Goal: Communication & Community: Answer question/provide support

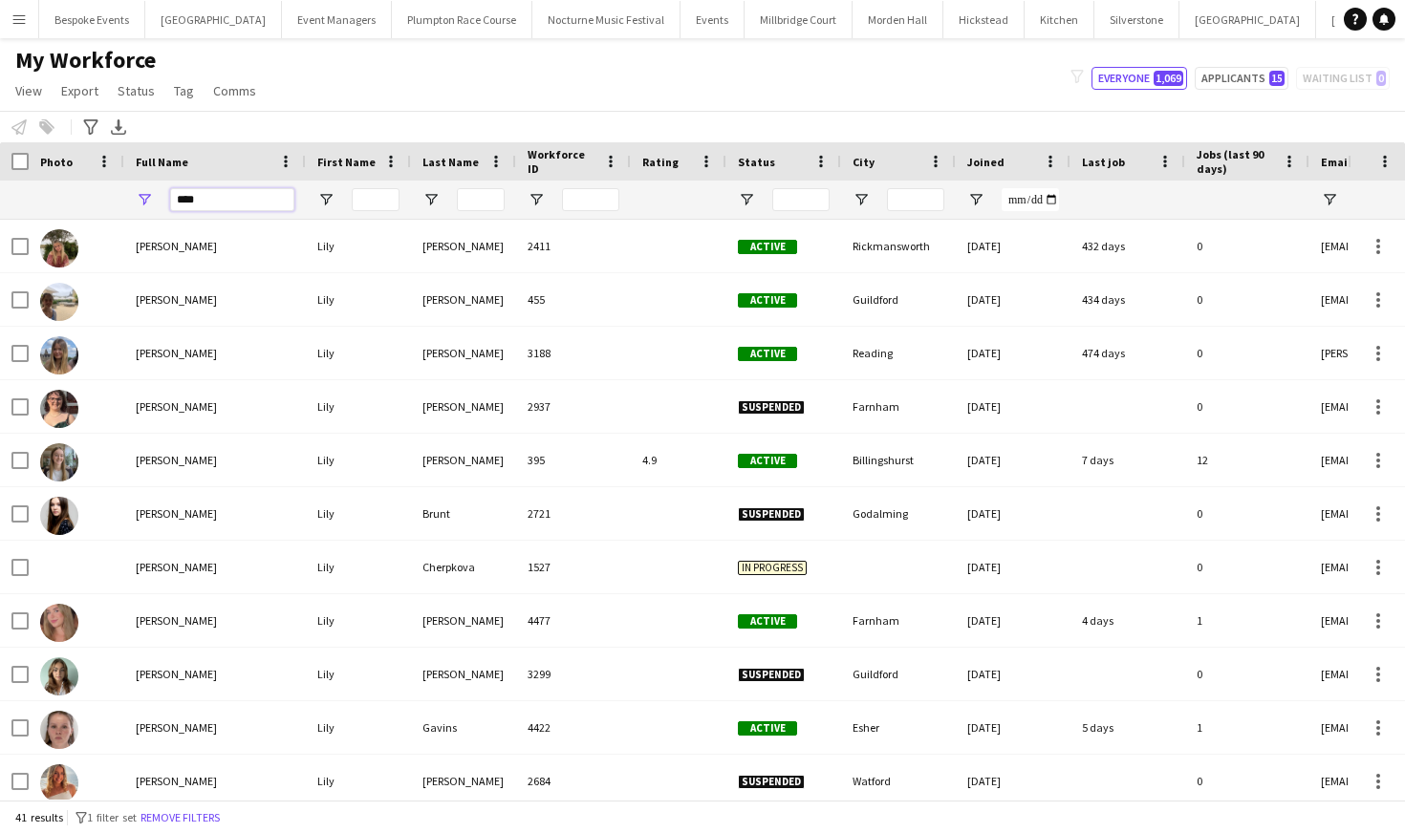
click at [203, 208] on input "****" at bounding box center [232, 199] width 124 height 23
type input "*"
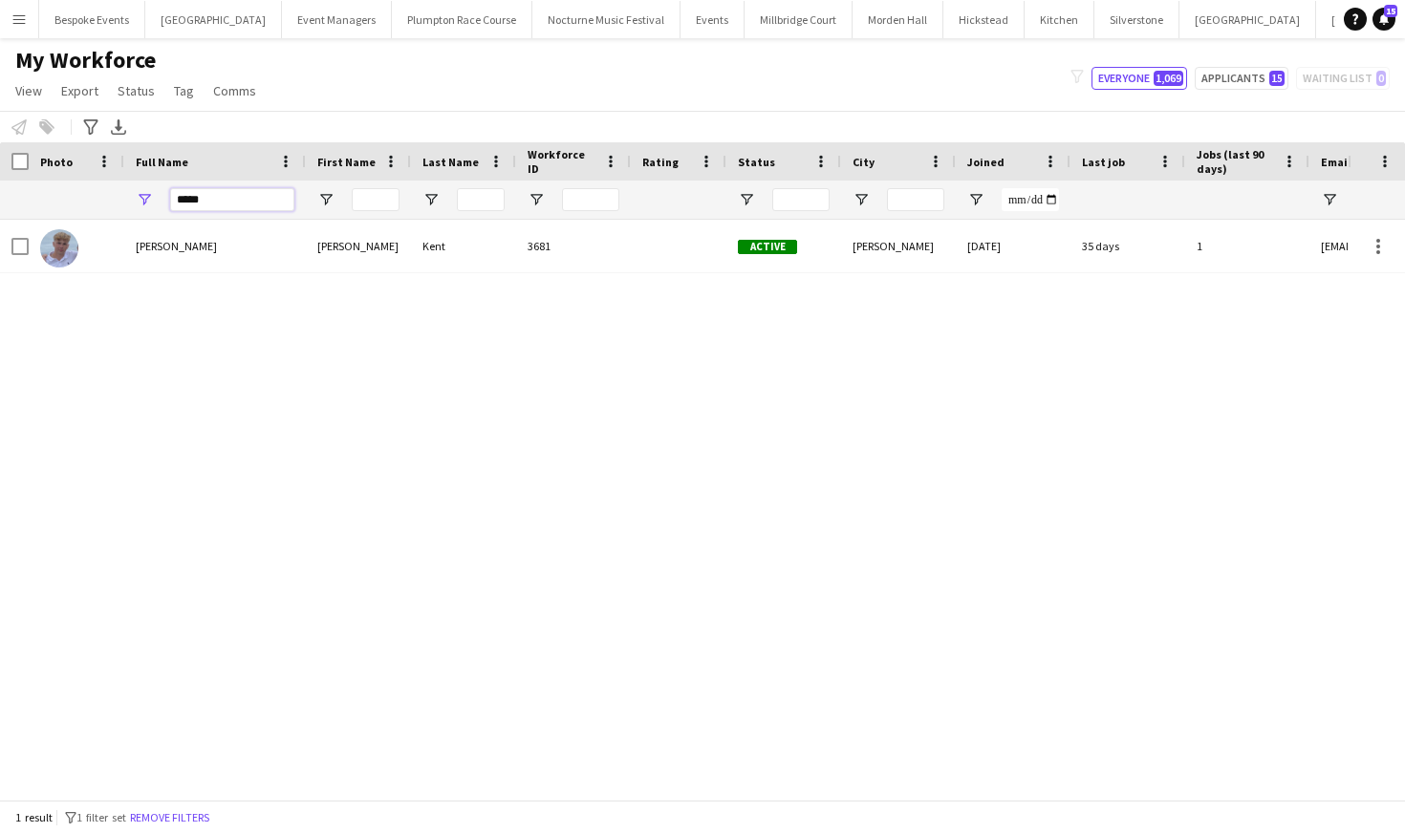
type input "*****"
click at [405, 377] on div "[PERSON_NAME] [PERSON_NAME] 3681 Active [PERSON_NAME] [DATE] 35 days 1 [EMAIL_A…" at bounding box center [674, 510] width 1348 height 580
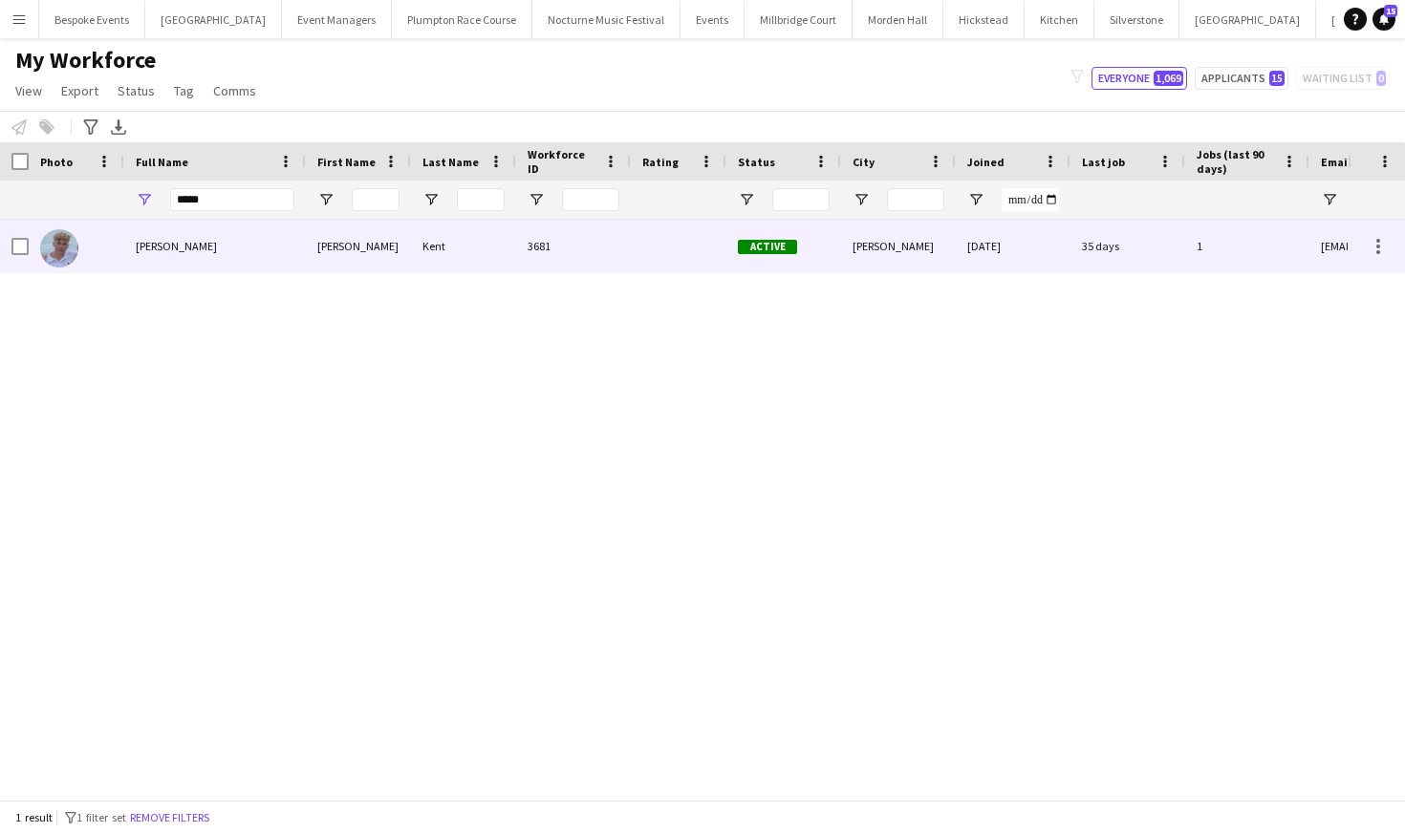
click at [399, 261] on div "Sam" at bounding box center [358, 246] width 105 height 53
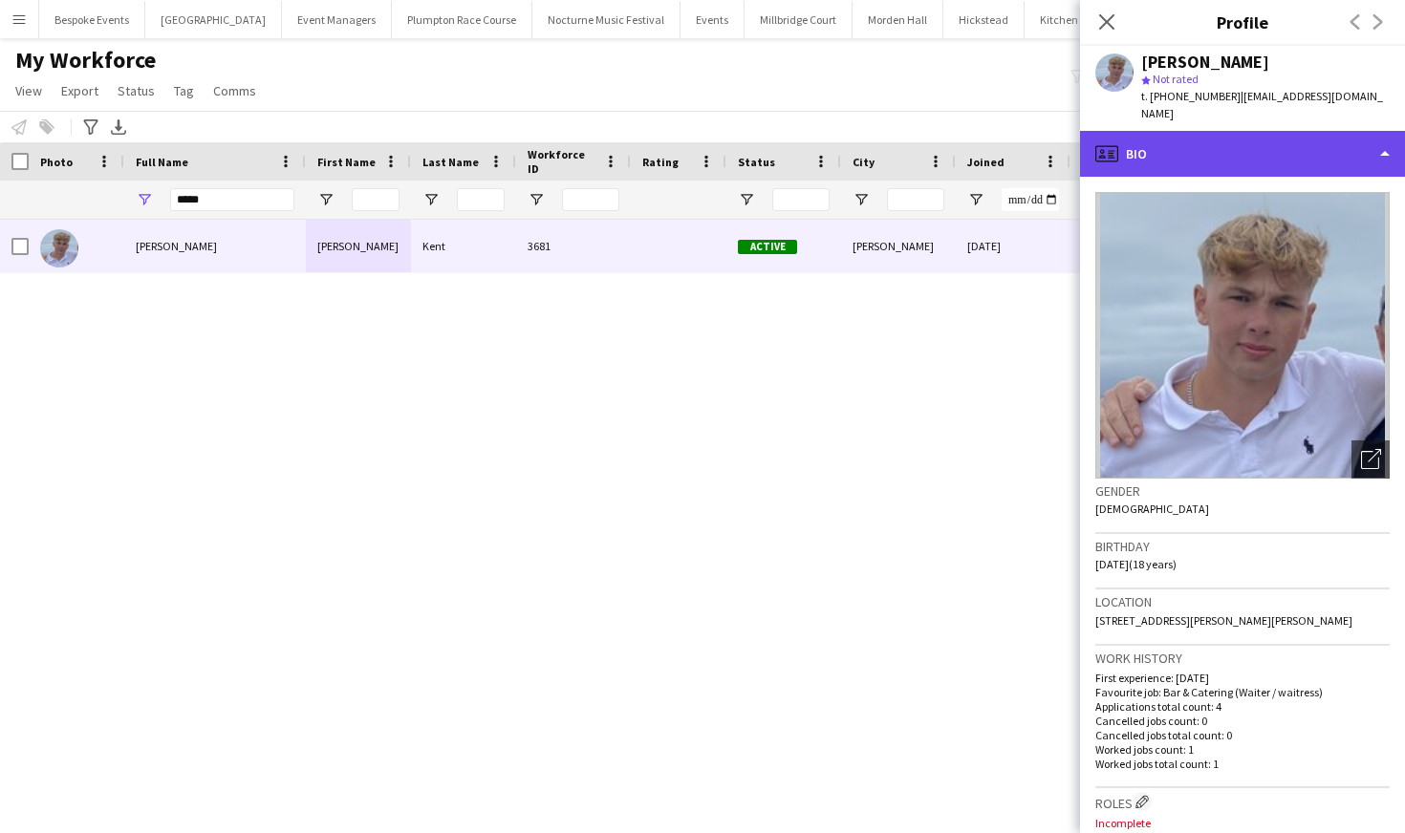
click at [1300, 140] on div "profile Bio" at bounding box center [1242, 154] width 325 height 46
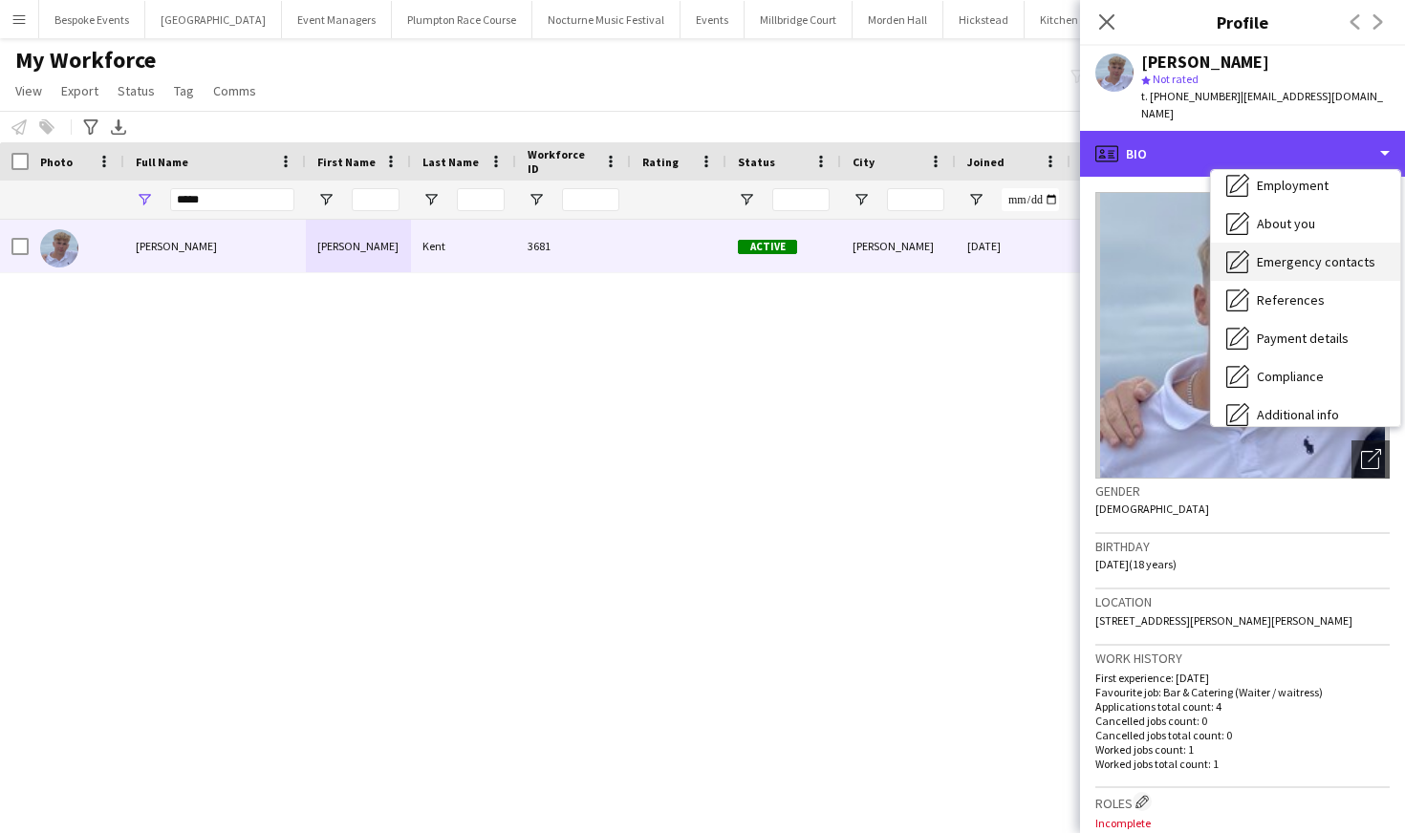
scroll to position [110, 0]
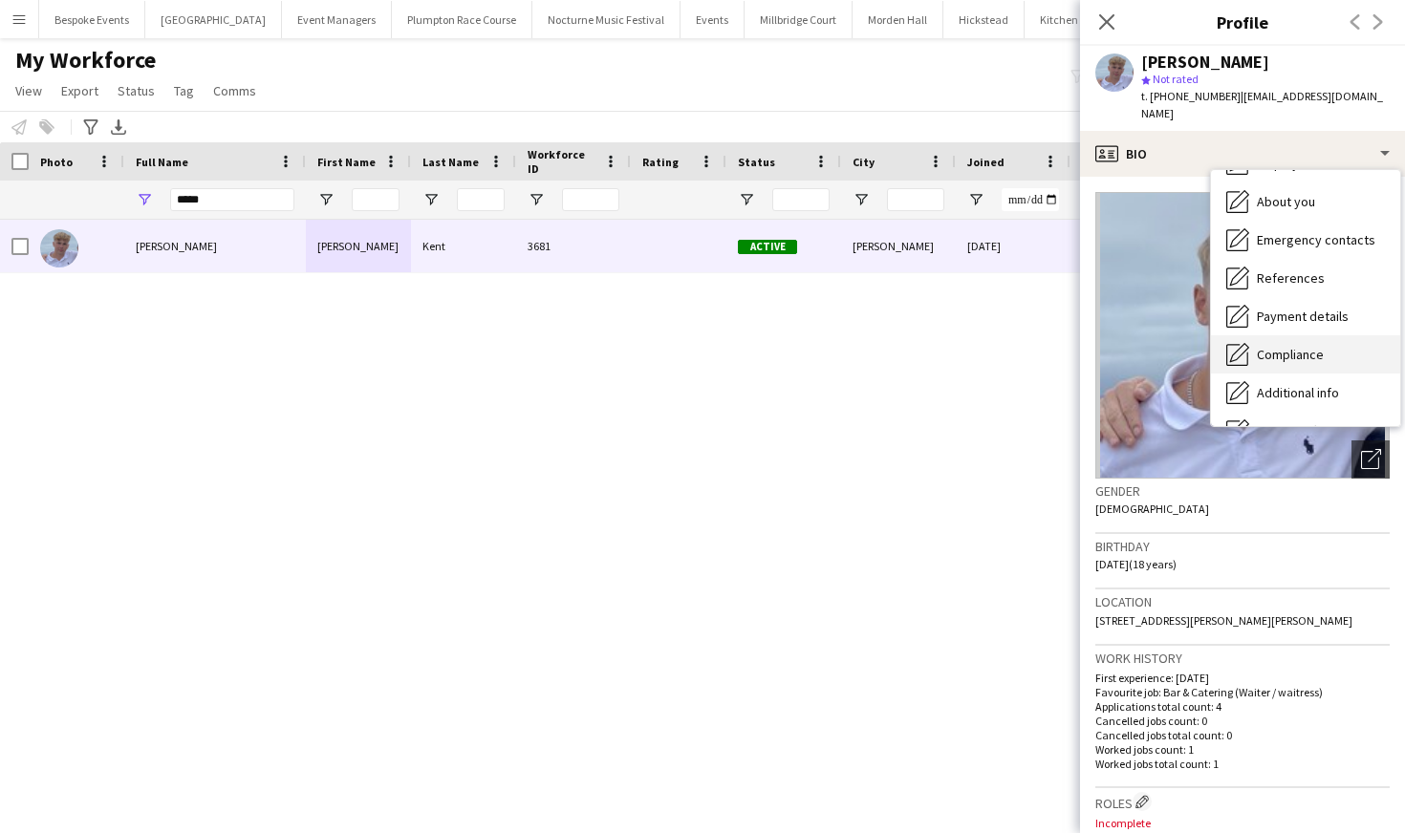
click at [1272, 335] on div "Compliance Compliance" at bounding box center [1305, 354] width 189 height 38
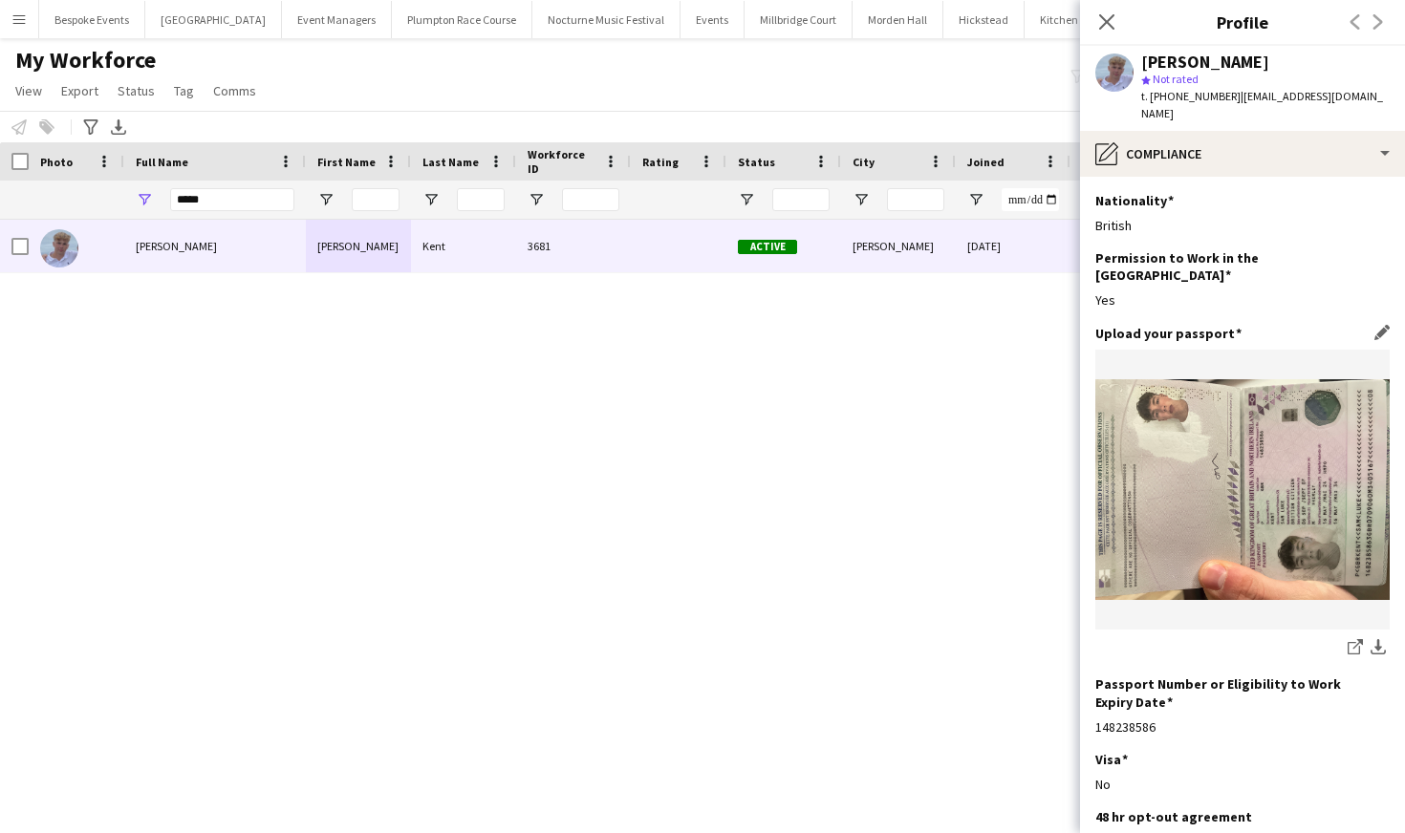
click at [1188, 410] on img at bounding box center [1242, 489] width 294 height 221
click at [1381, 325] on app-icon "Edit this field" at bounding box center [1381, 332] width 15 height 15
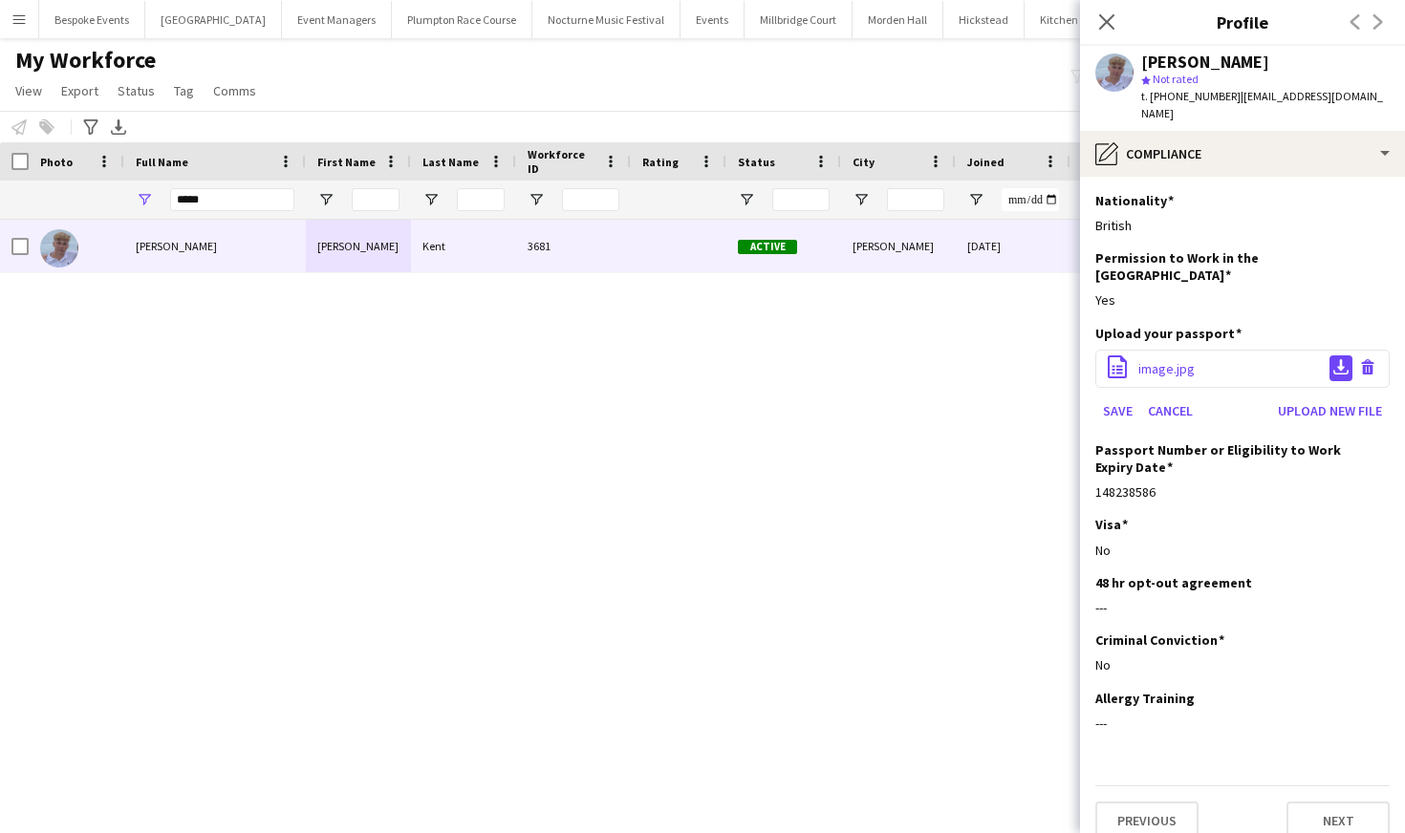
click at [1343, 359] on app-icon "Download file" at bounding box center [1340, 368] width 15 height 18
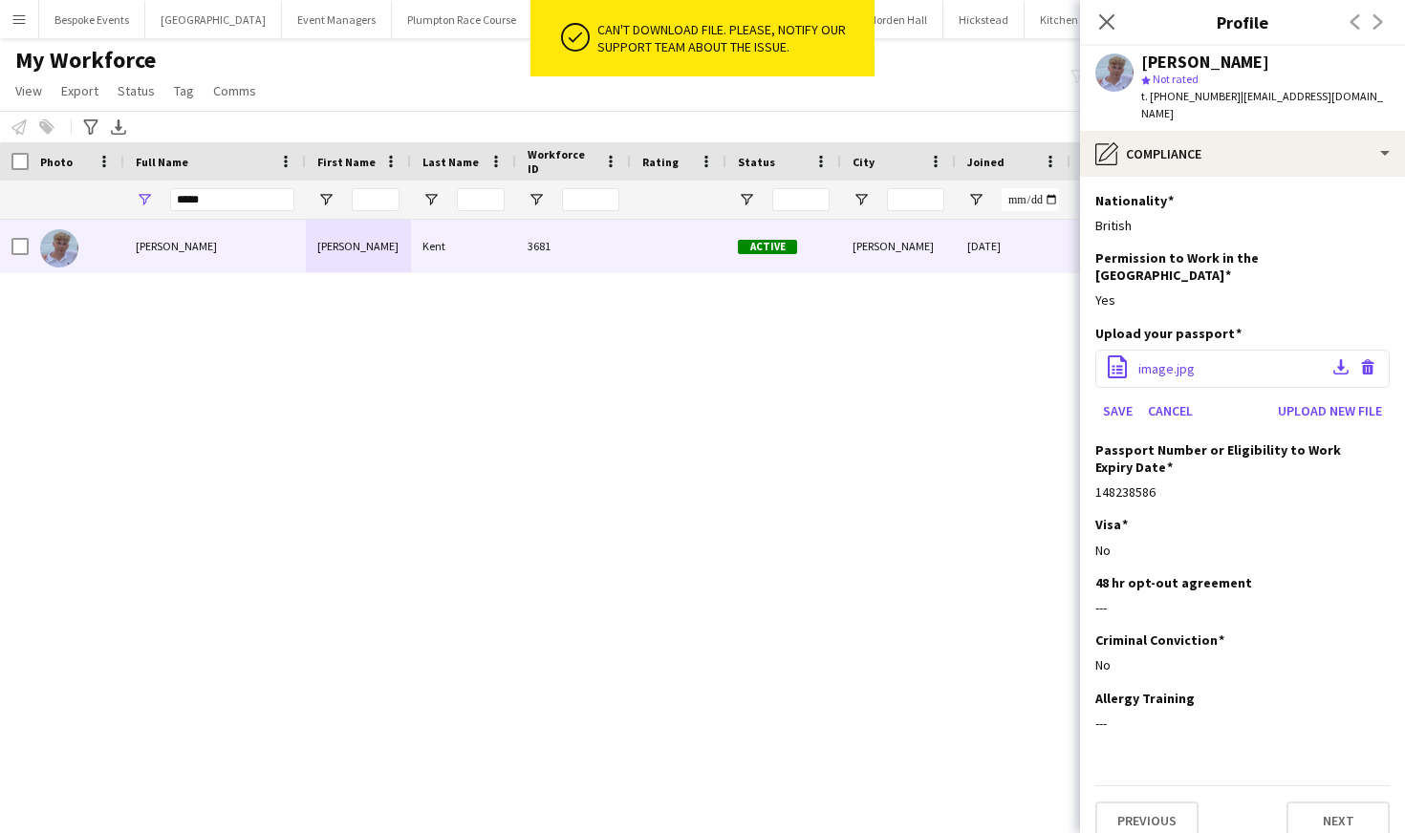
click at [1188, 360] on span "image.jpg" at bounding box center [1166, 368] width 56 height 17
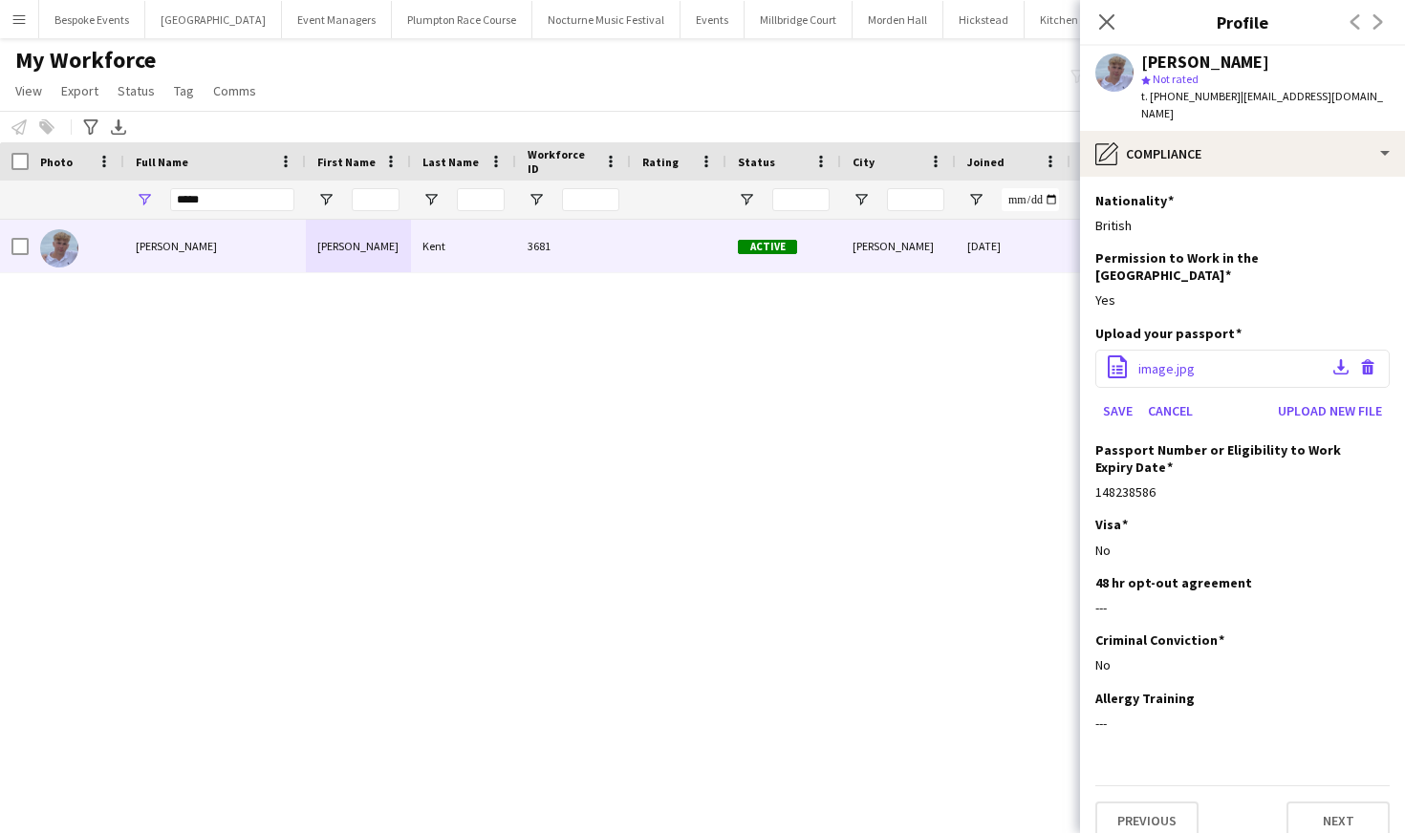
click at [1188, 360] on span "image.jpg" at bounding box center [1166, 368] width 56 height 17
click at [1167, 396] on button "Cancel" at bounding box center [1170, 411] width 60 height 31
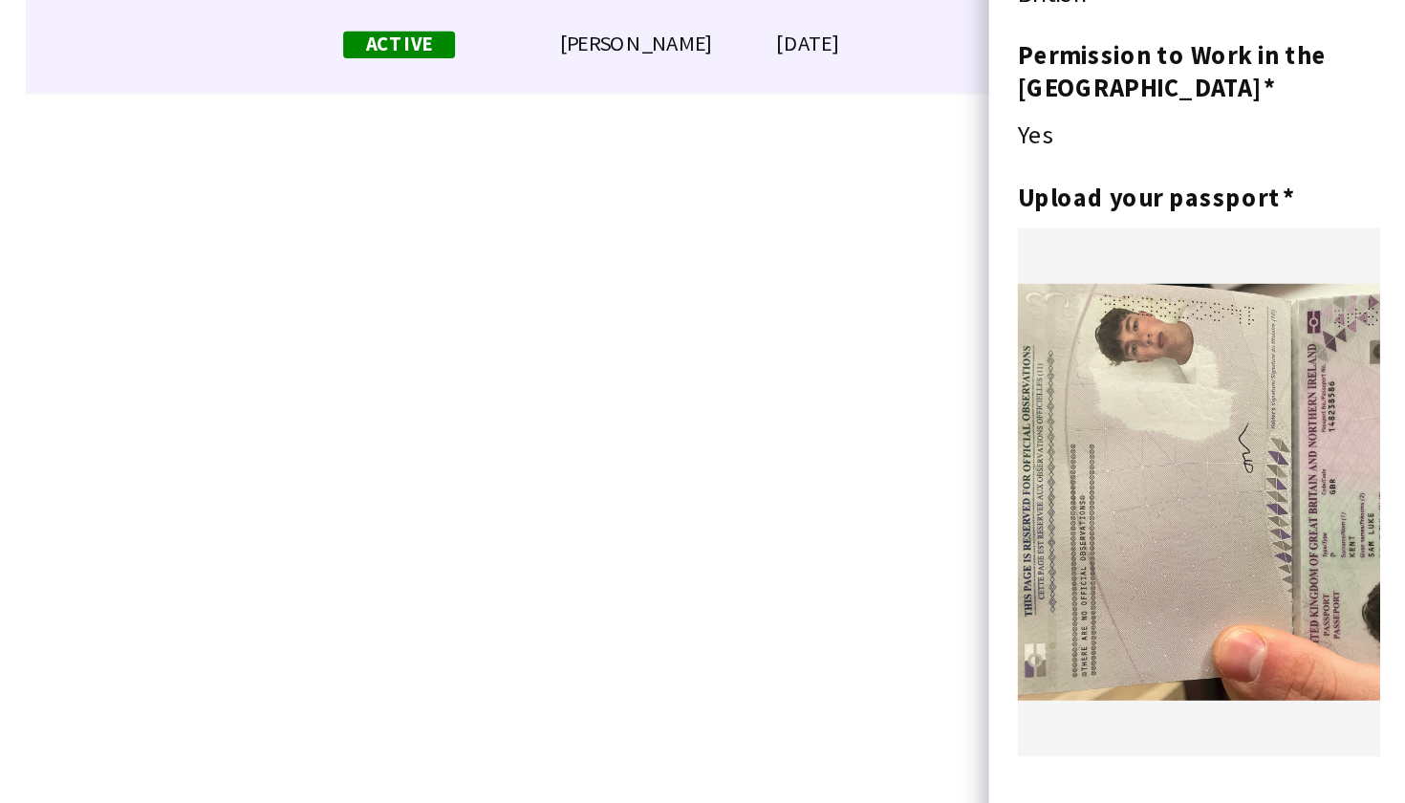
scroll to position [12, 0]
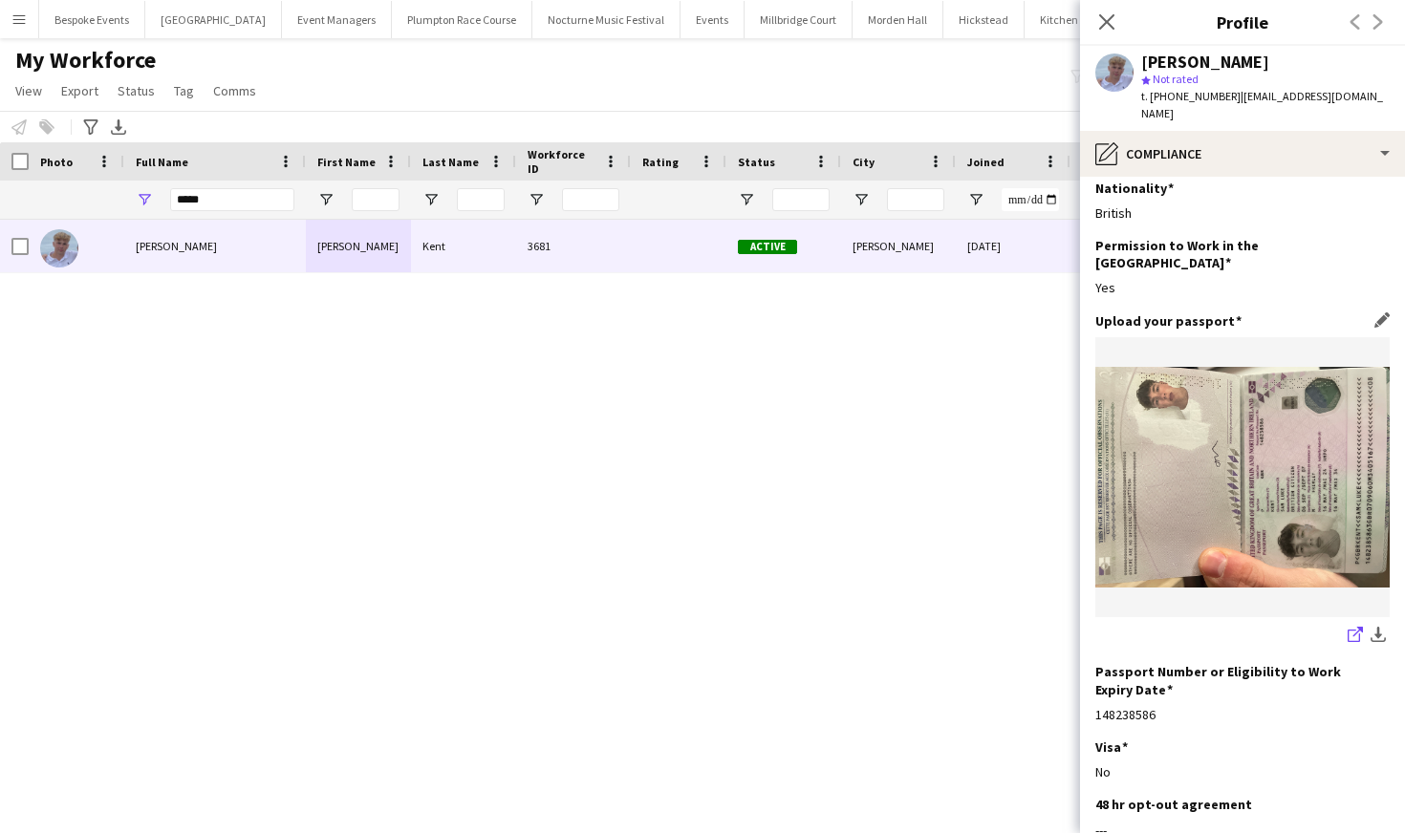
click at [1356, 627] on icon "share-external-link-1" at bounding box center [1355, 634] width 15 height 15
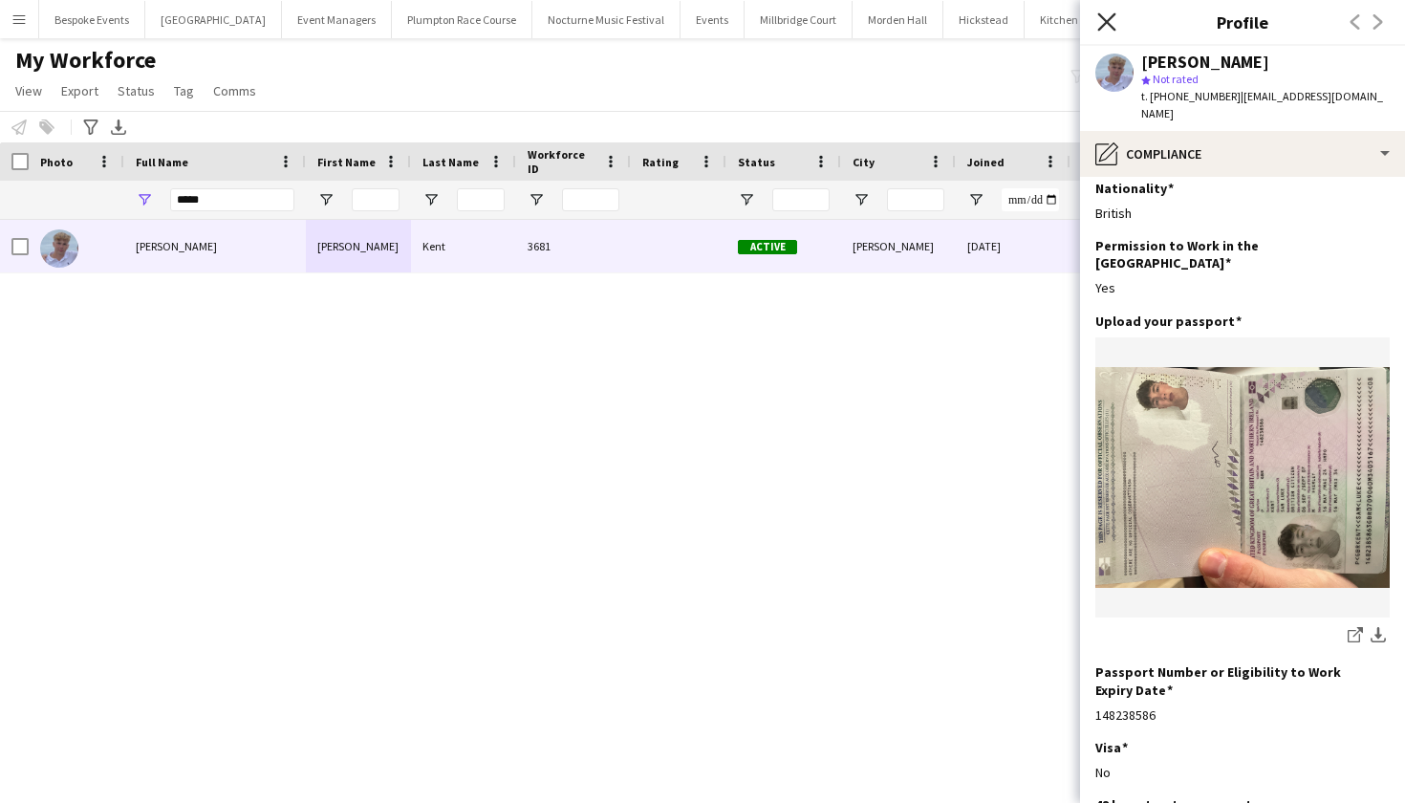
click at [1108, 24] on icon at bounding box center [1106, 21] width 18 height 18
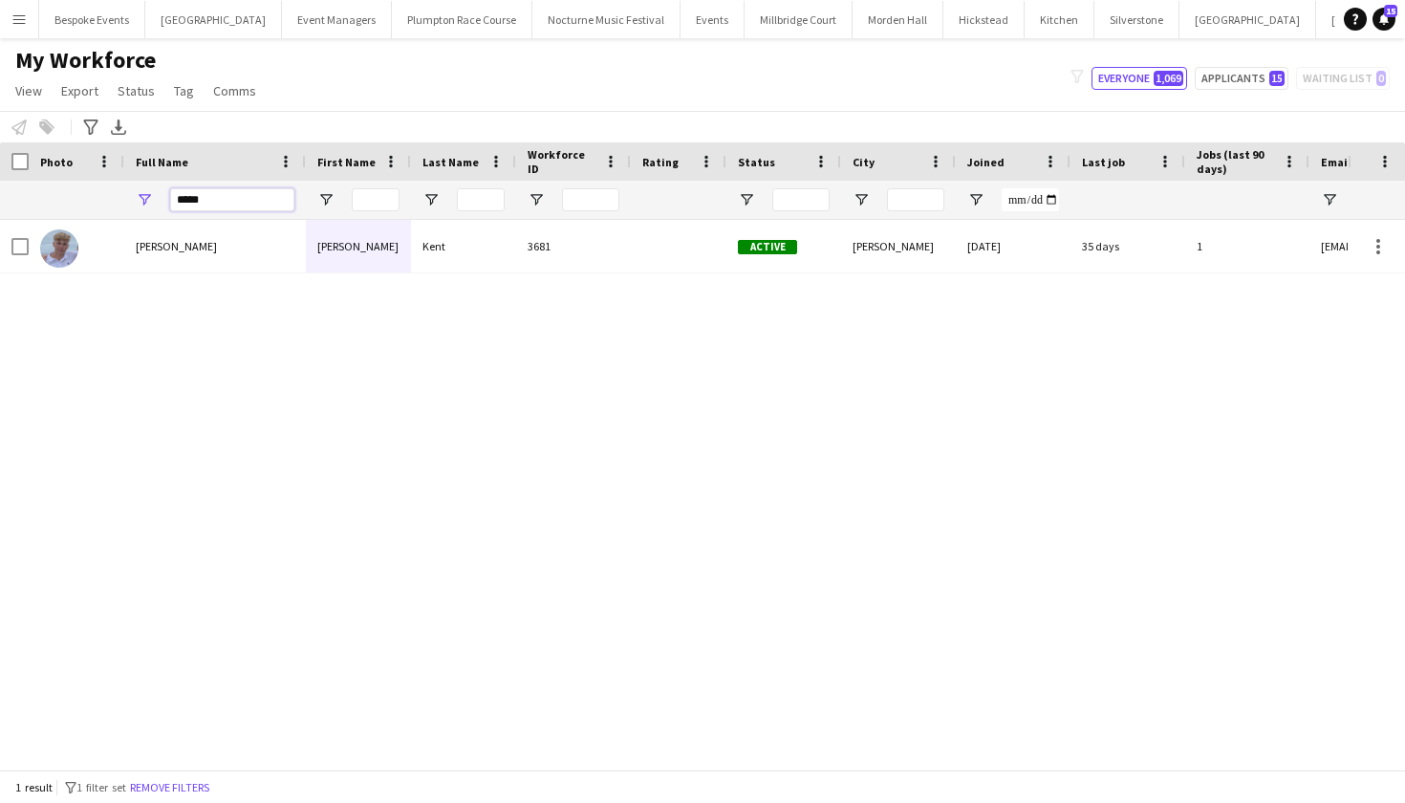
drag, startPoint x: 226, startPoint y: 203, endPoint x: 168, endPoint y: 198, distance: 57.5
click at [168, 198] on div "*****" at bounding box center [215, 200] width 182 height 38
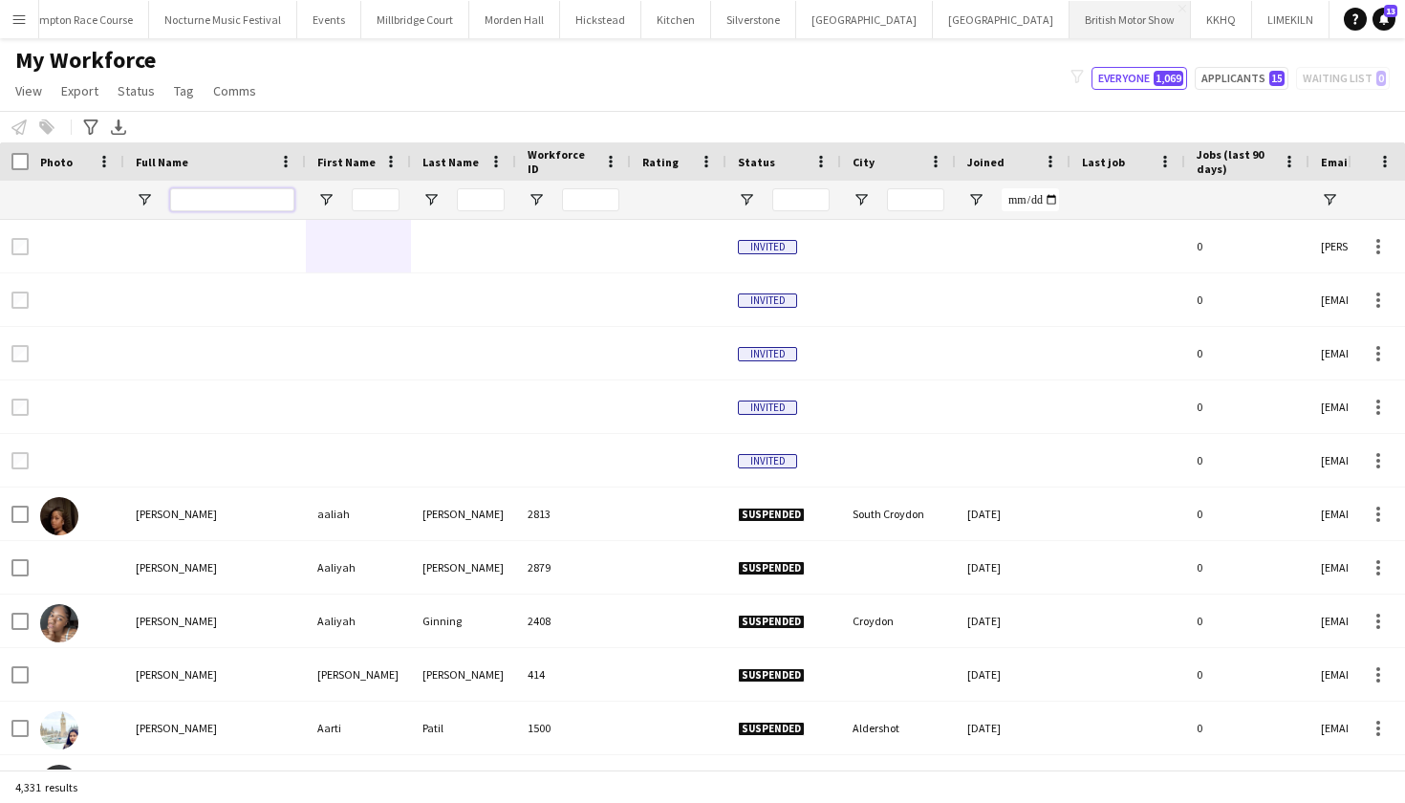
scroll to position [0, 382]
click at [373, 17] on button "Millbridge Court Close" at bounding box center [416, 19] width 108 height 37
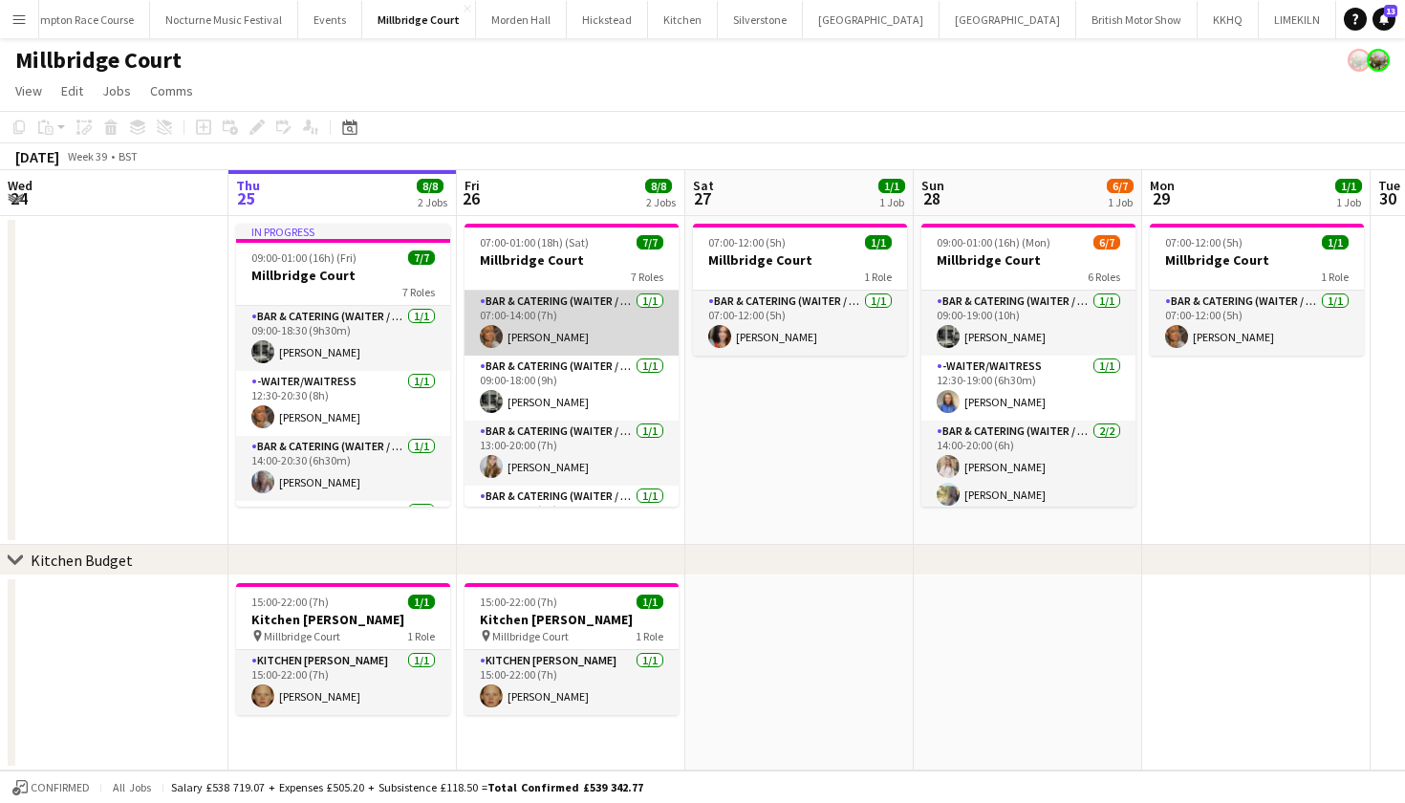
click at [549, 309] on app-card-role "Bar & Catering (Waiter / waitress) 1/1 07:00-14:00 (7h) Jessica Platt" at bounding box center [571, 323] width 214 height 65
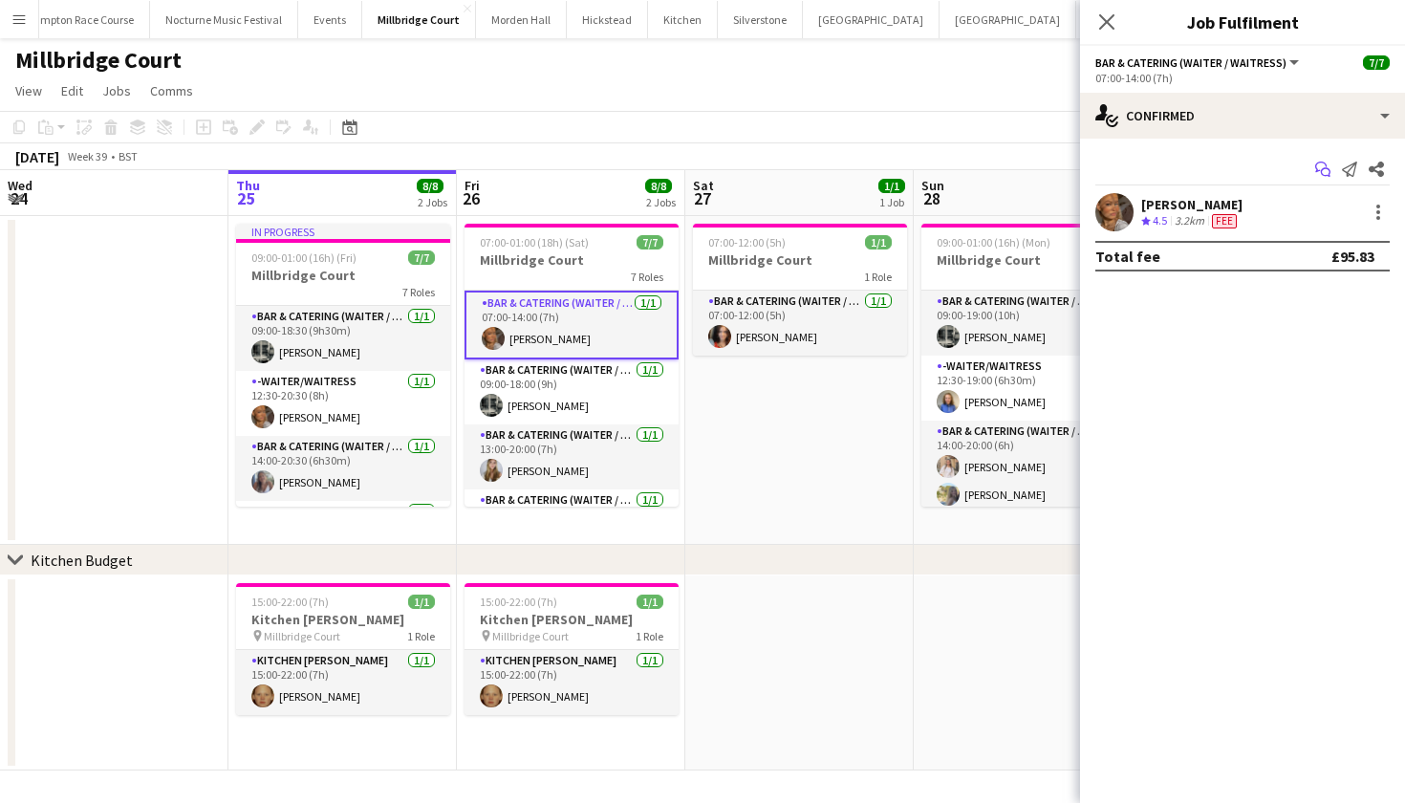
click at [1314, 166] on app-icon "Start chat" at bounding box center [1322, 169] width 27 height 27
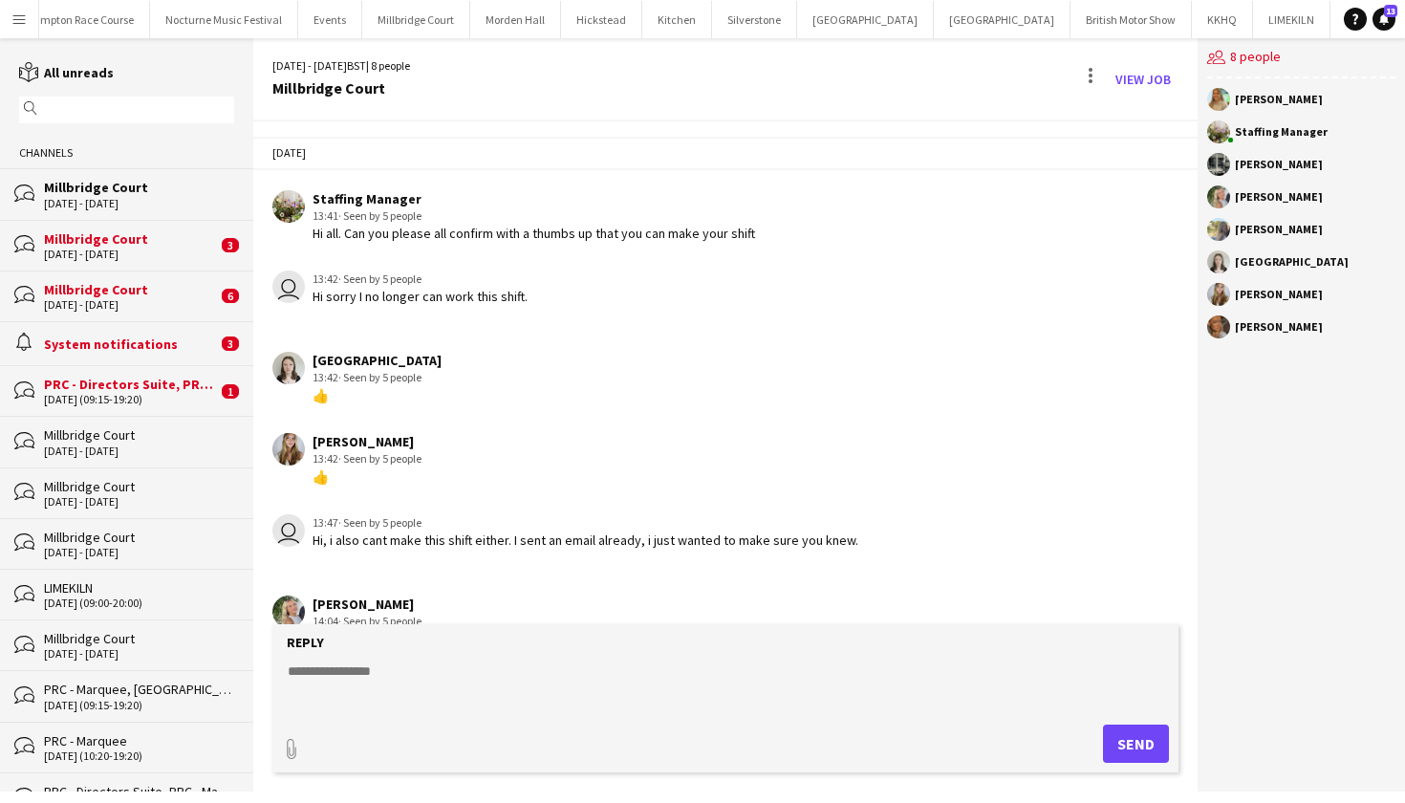
scroll to position [244, 0]
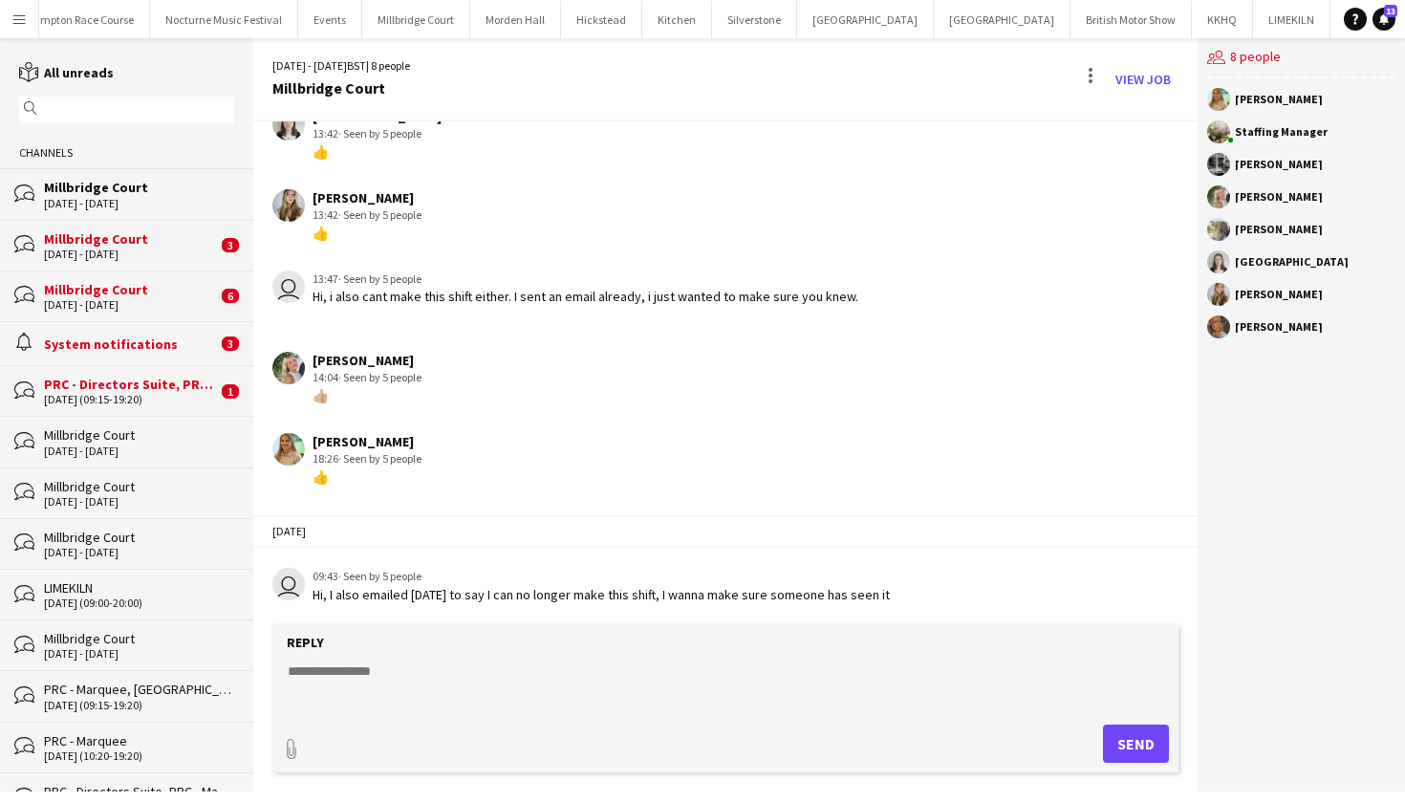
click at [76, 242] on div "Millbridge Court" at bounding box center [130, 238] width 173 height 17
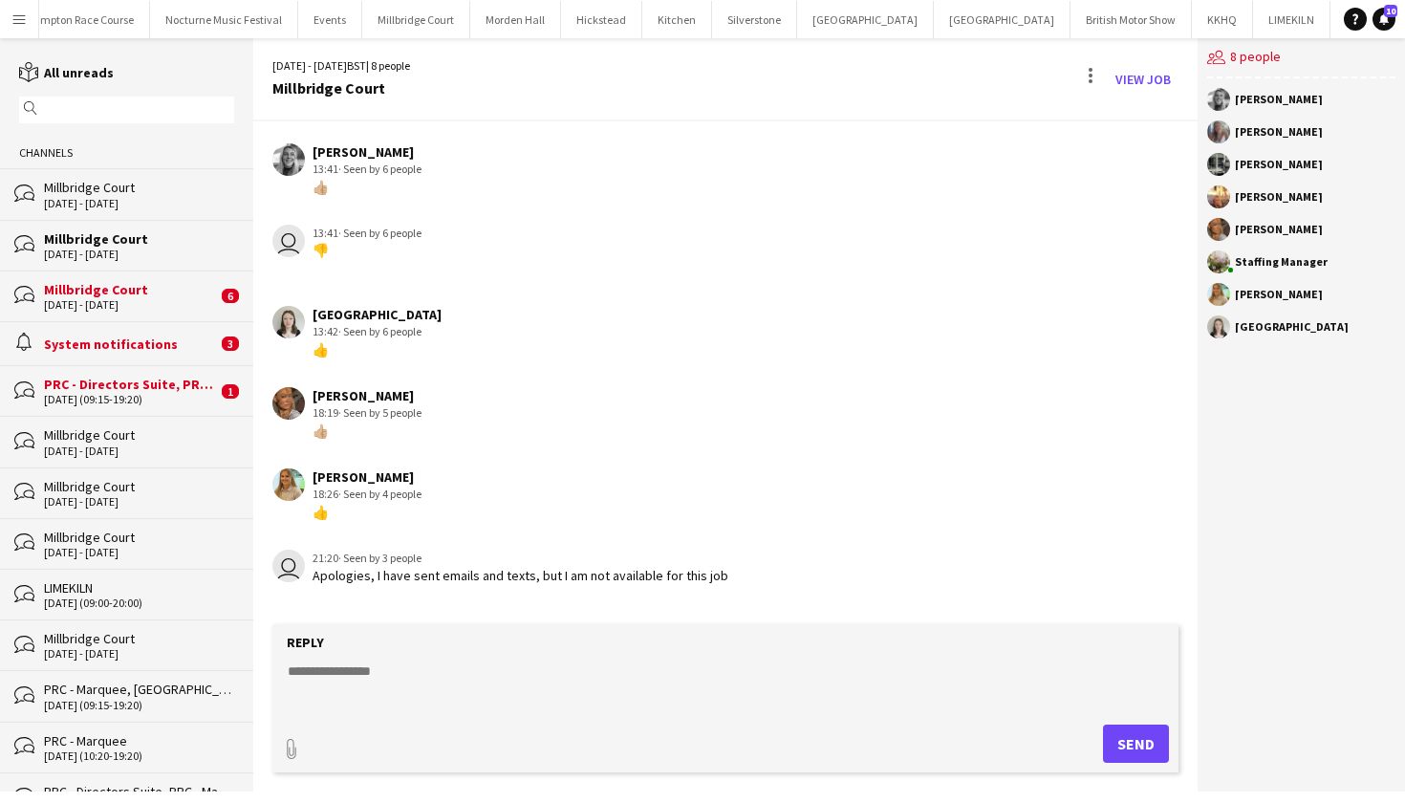
click at [104, 291] on div "Millbridge Court" at bounding box center [130, 289] width 173 height 17
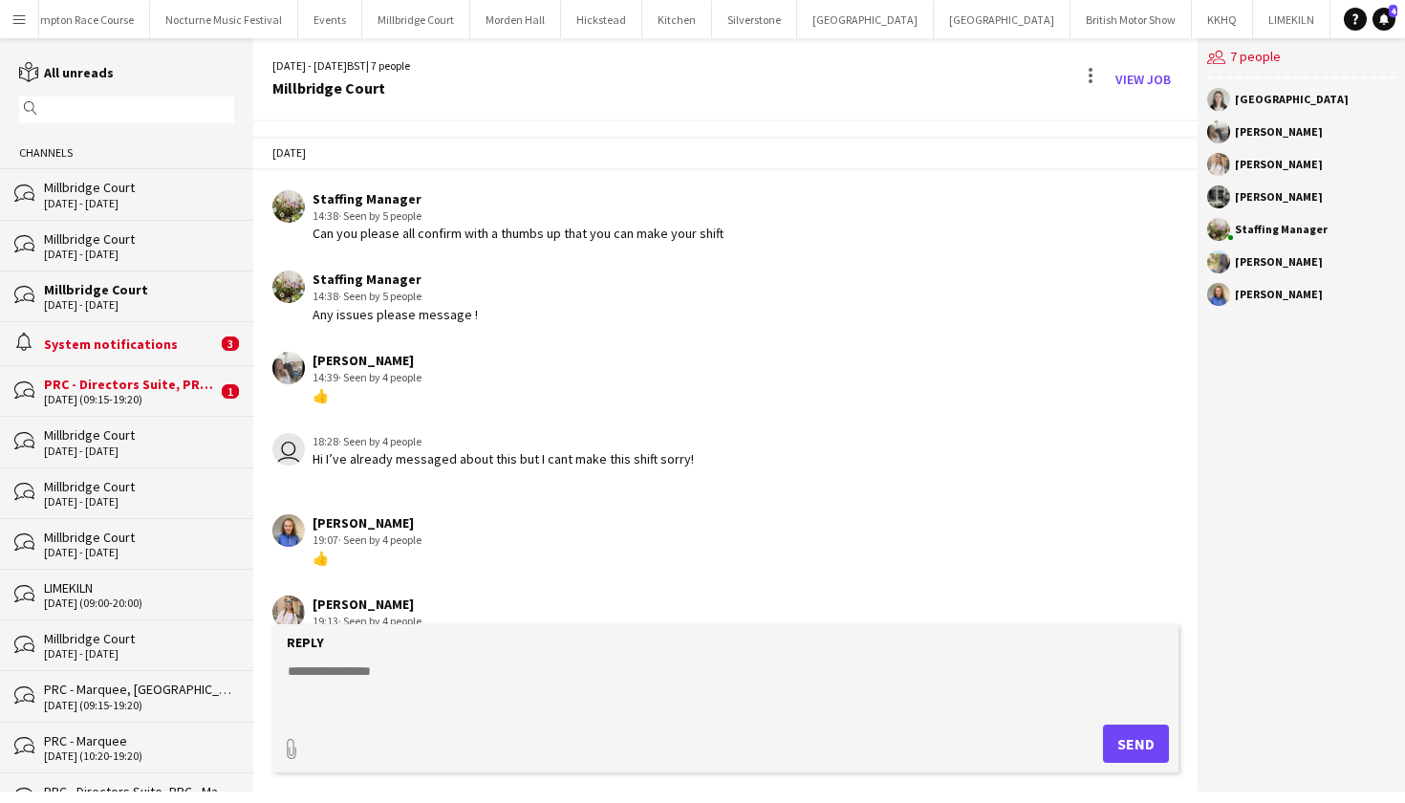
click at [308, 451] on div "user 18:28 · Seen by 4 people Hi I’ve already messaged about this but I cant ma…" at bounding box center [650, 450] width 756 height 34
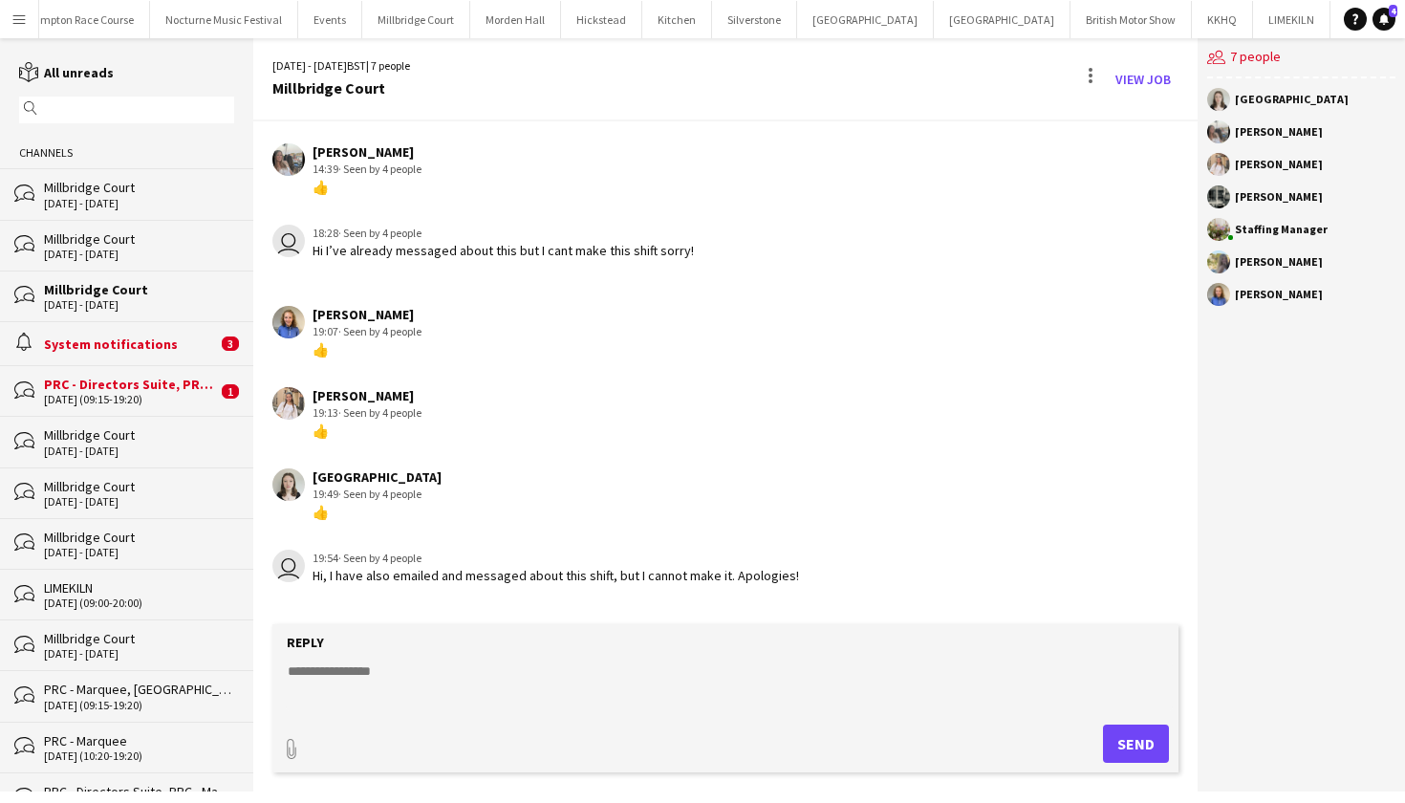
click at [113, 292] on div "Millbridge Court" at bounding box center [139, 289] width 190 height 17
click at [369, 22] on button "Millbridge Court Close" at bounding box center [416, 19] width 108 height 37
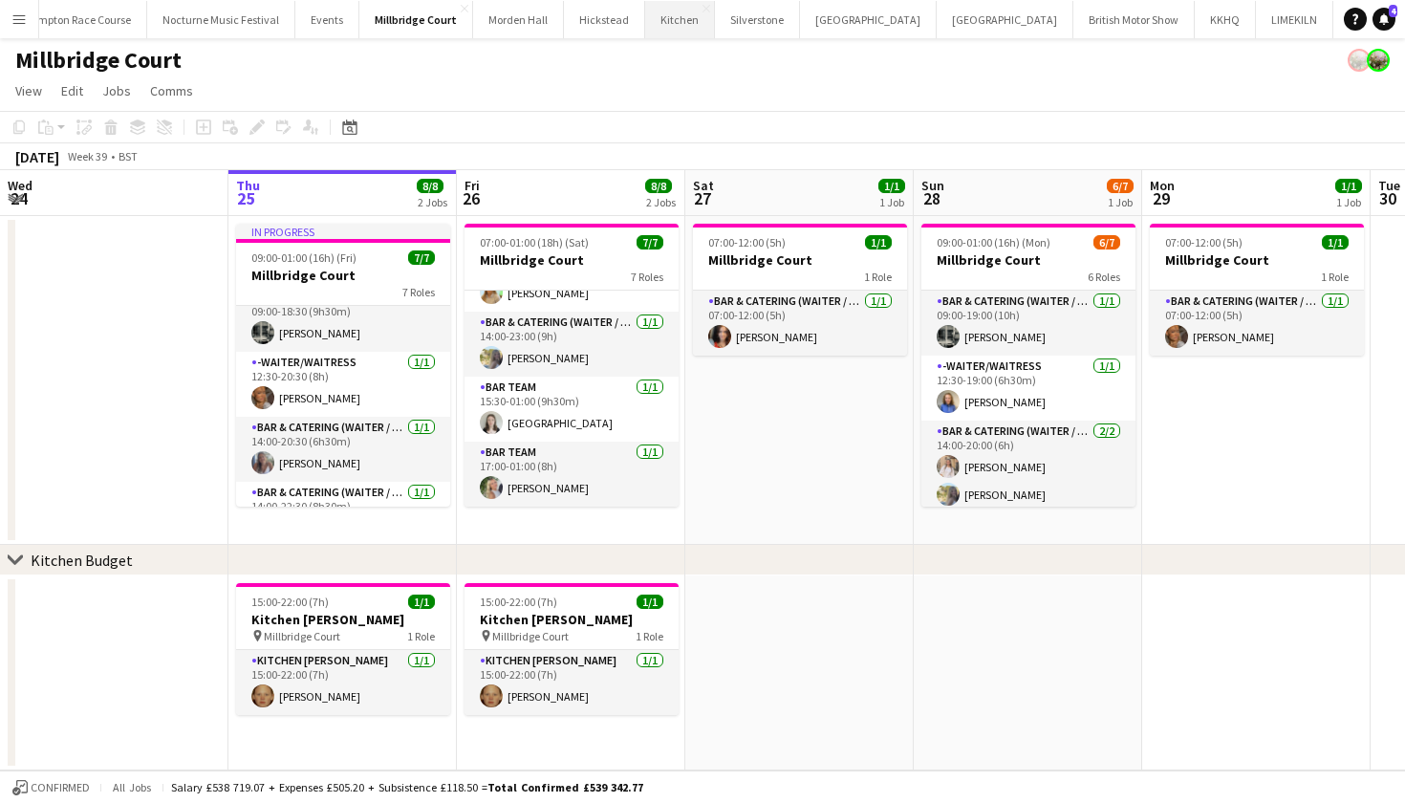
scroll to position [0, 384]
click at [1257, 27] on button "LIMEKILN Close" at bounding box center [1295, 19] width 77 height 37
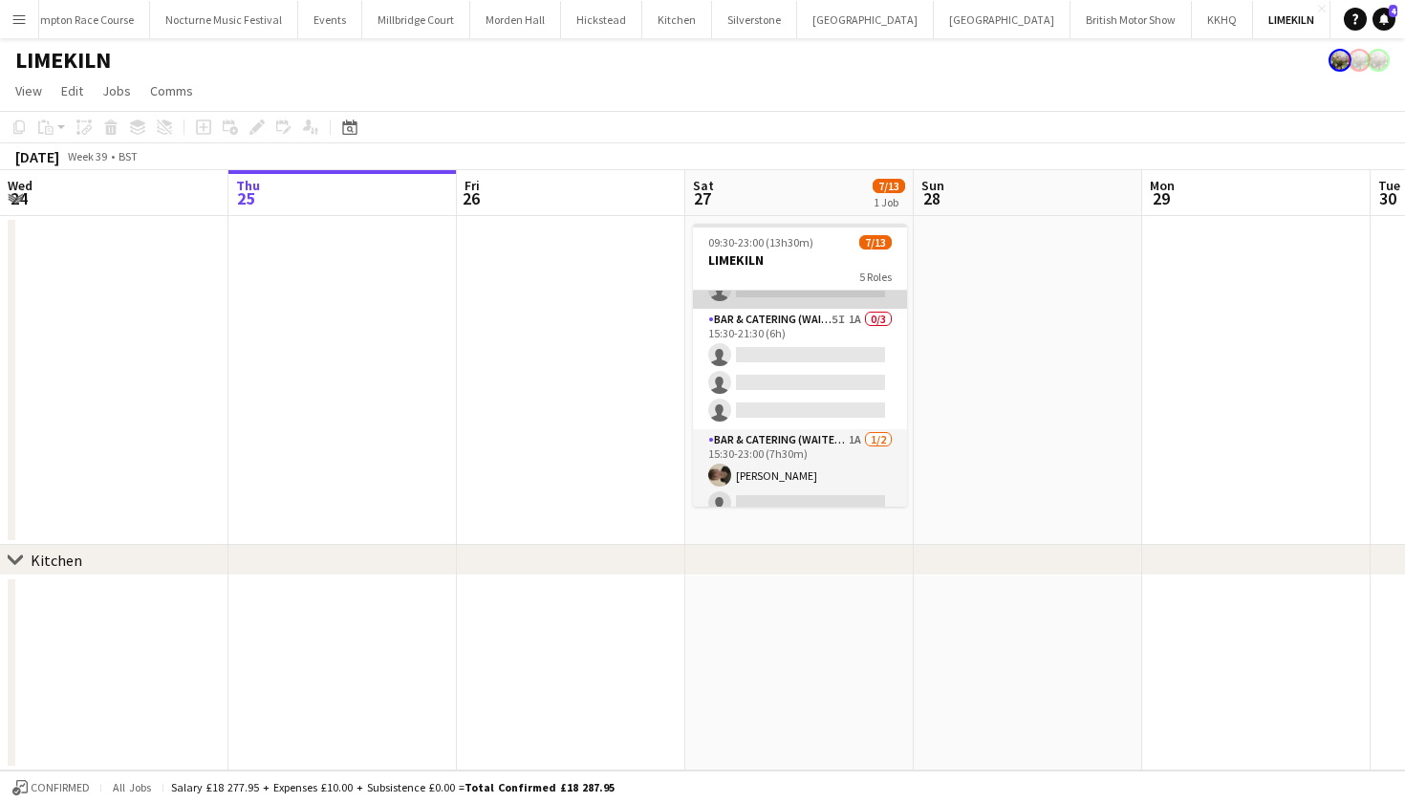
scroll to position [313, 0]
click at [744, 455] on app-card-role "Bar & Catering (Waiter / waitress) 1A 1/2 15:30-23:00 (7h30m) Charles Laughton …" at bounding box center [800, 478] width 214 height 93
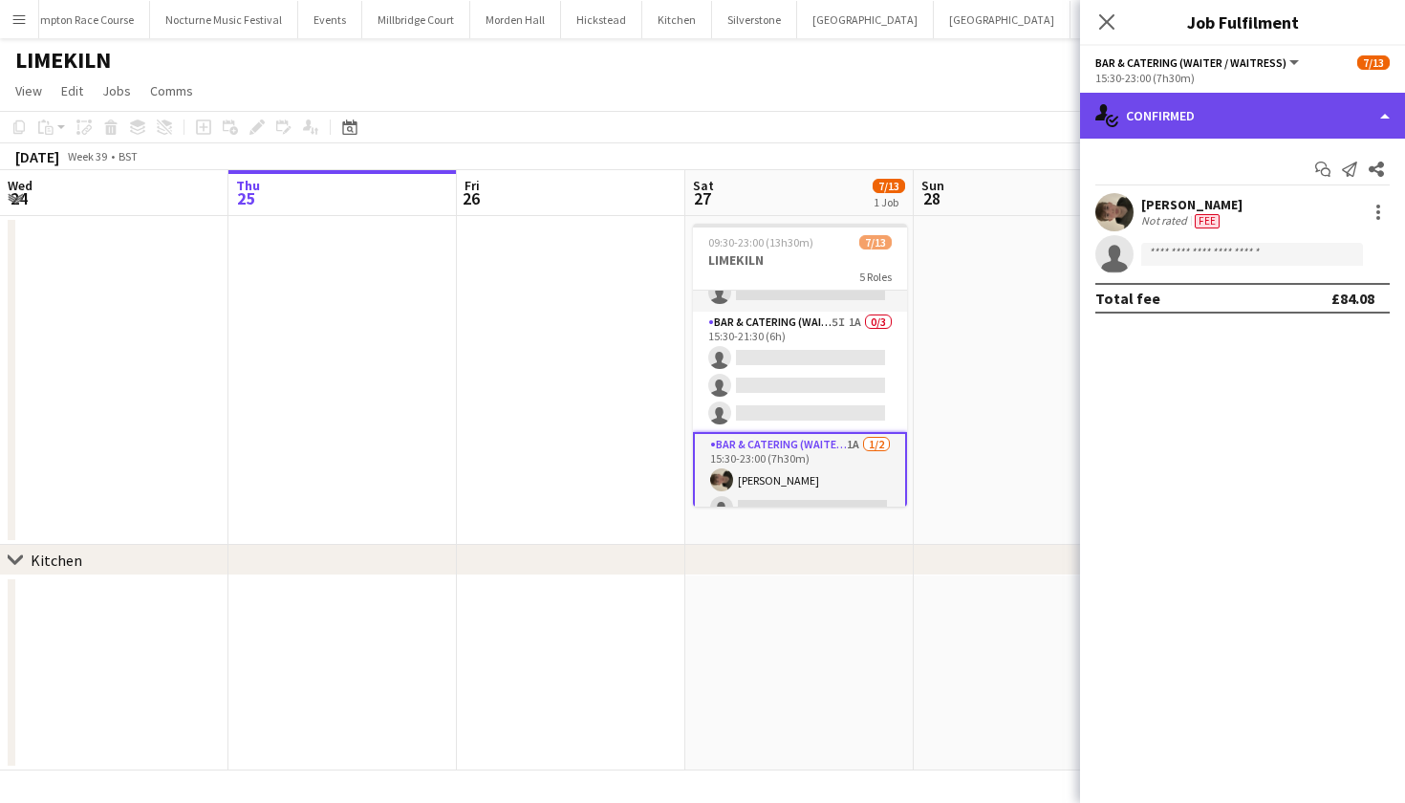
click at [1216, 126] on div "single-neutral-actions-check-2 Confirmed" at bounding box center [1242, 116] width 325 height 46
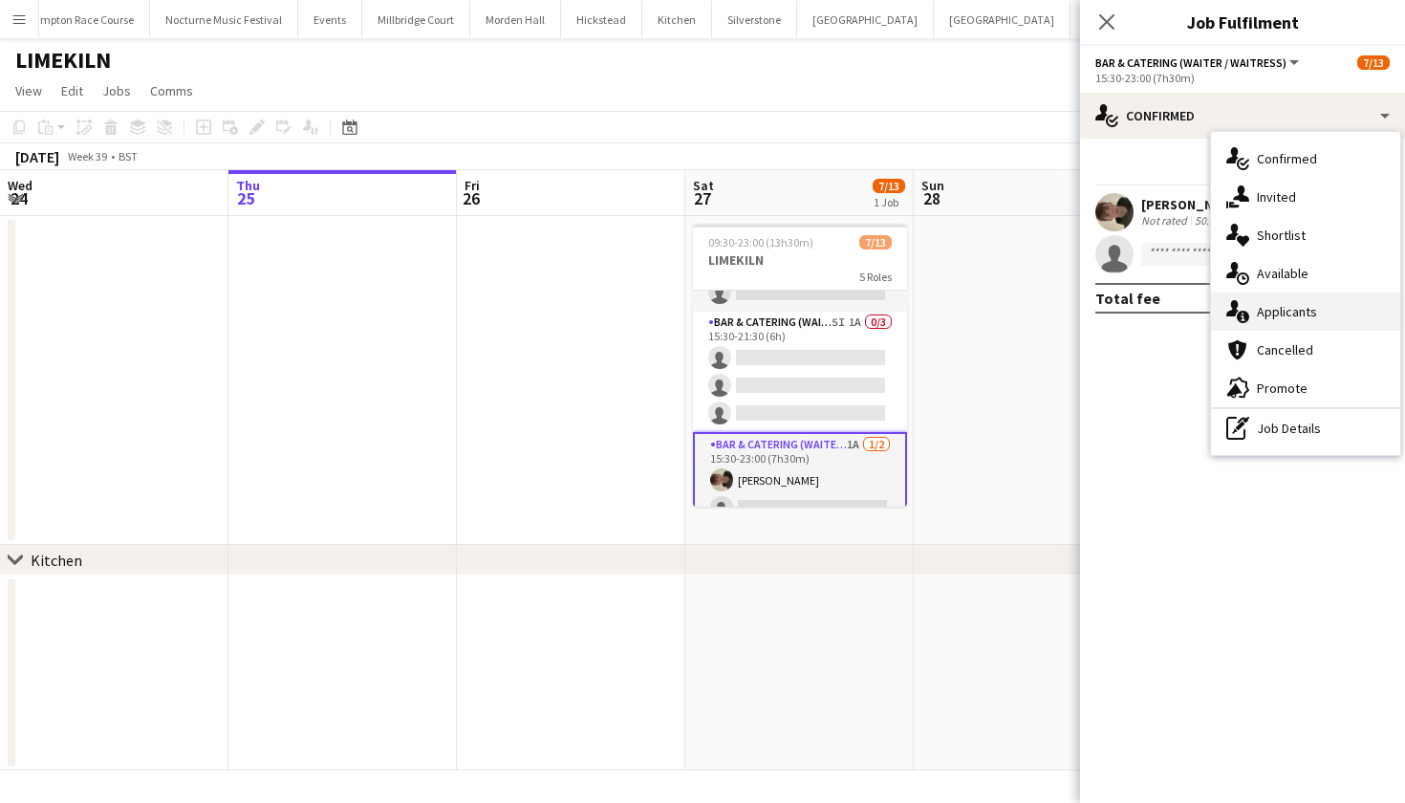
click at [1259, 314] on span "Applicants" at bounding box center [1287, 311] width 60 height 17
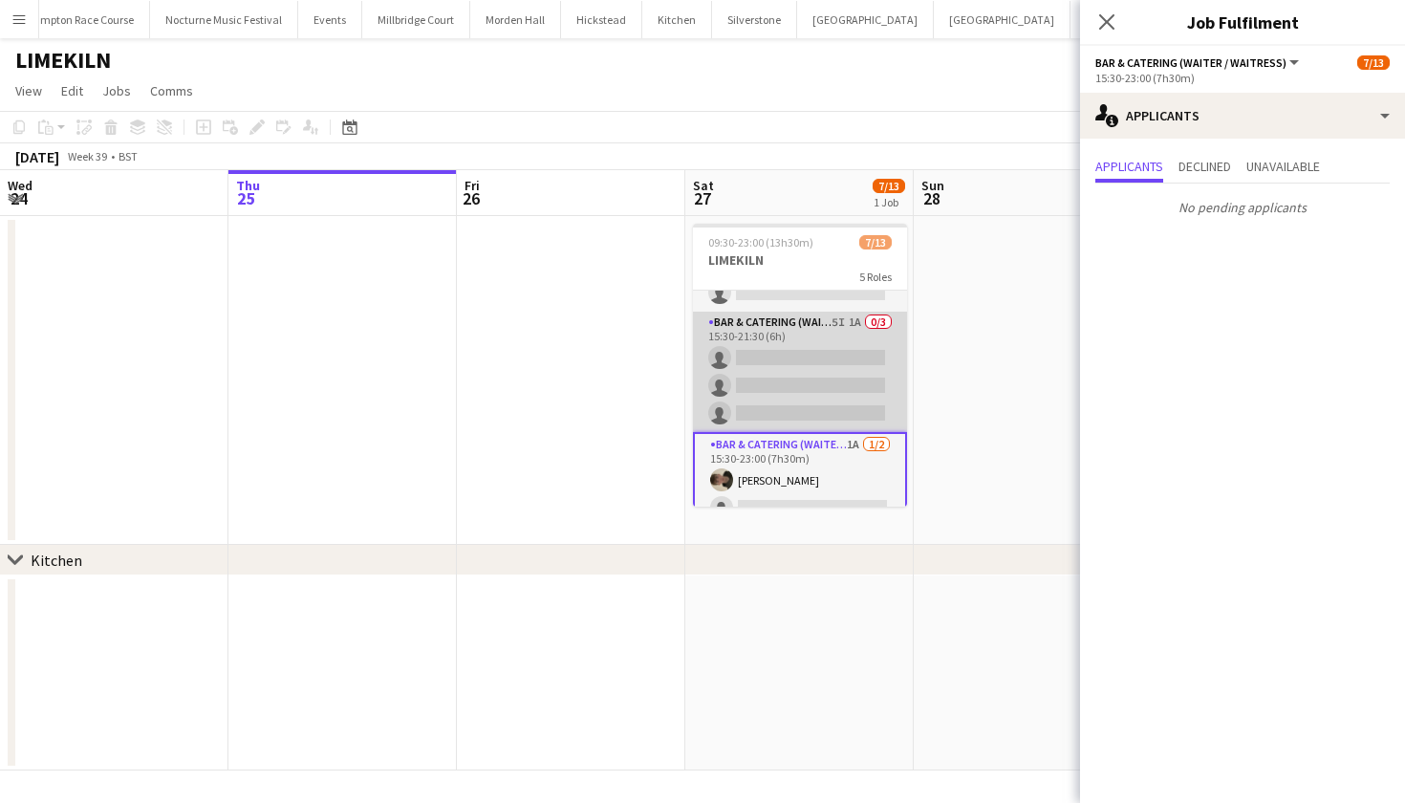
click at [737, 382] on app-card-role "Bar & Catering (Waiter / waitress) 5I 1A 0/3 15:30-21:30 (6h) single-neutral-ac…" at bounding box center [800, 372] width 214 height 120
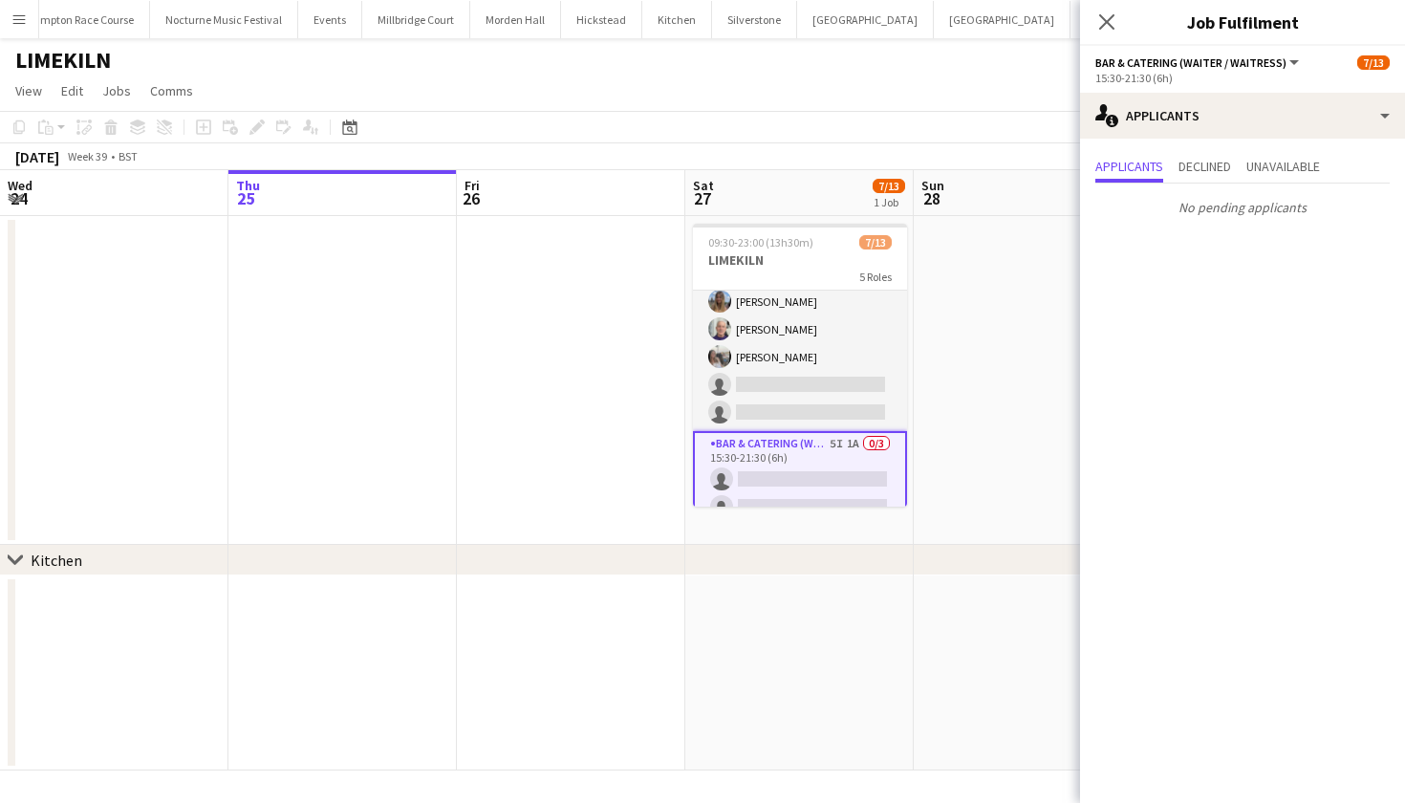
scroll to position [198, 0]
click at [737, 382] on app-card-role "Bar & Catering (Waiter / waitress) 7I 4/6 14:00-20:30 (6h30m) Franceska T Imre …" at bounding box center [800, 325] width 214 height 204
